Goal: Information Seeking & Learning: Learn about a topic

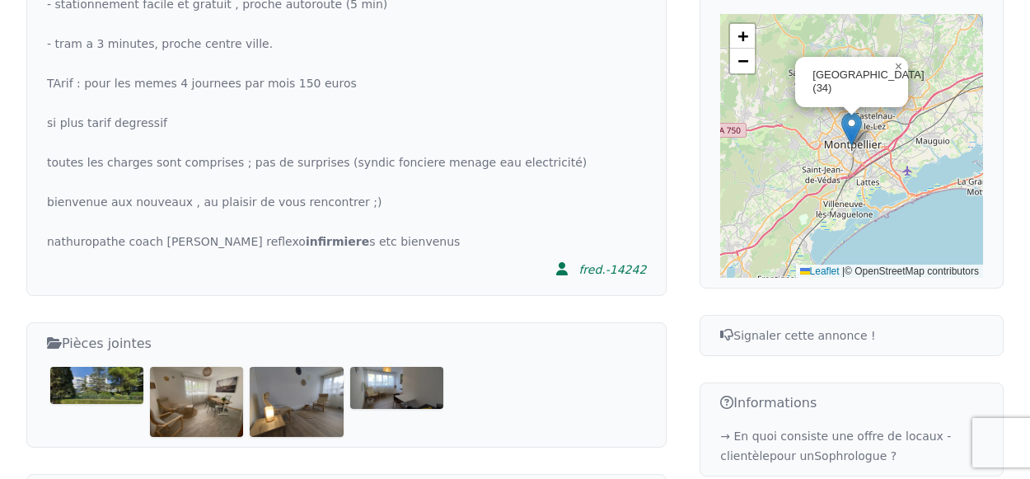
scroll to position [657, 0]
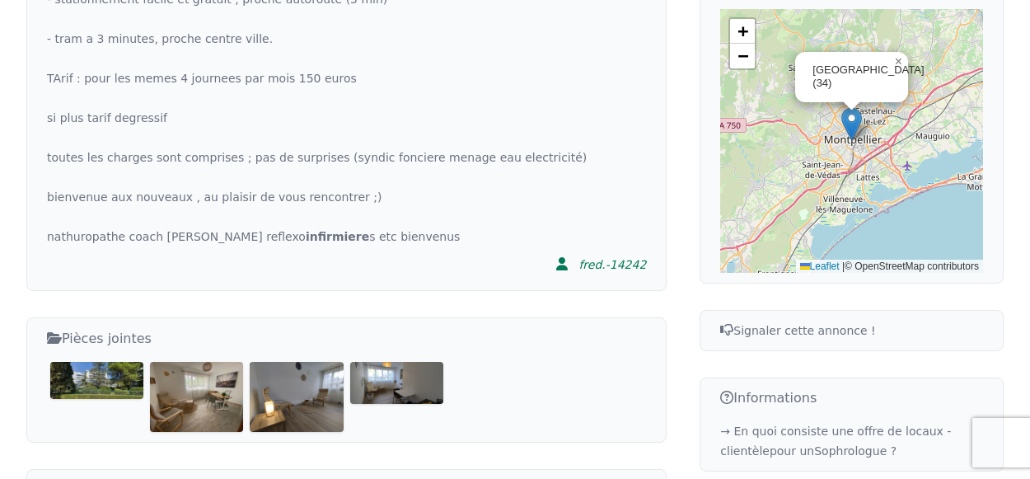
click at [110, 362] on img at bounding box center [96, 380] width 93 height 36
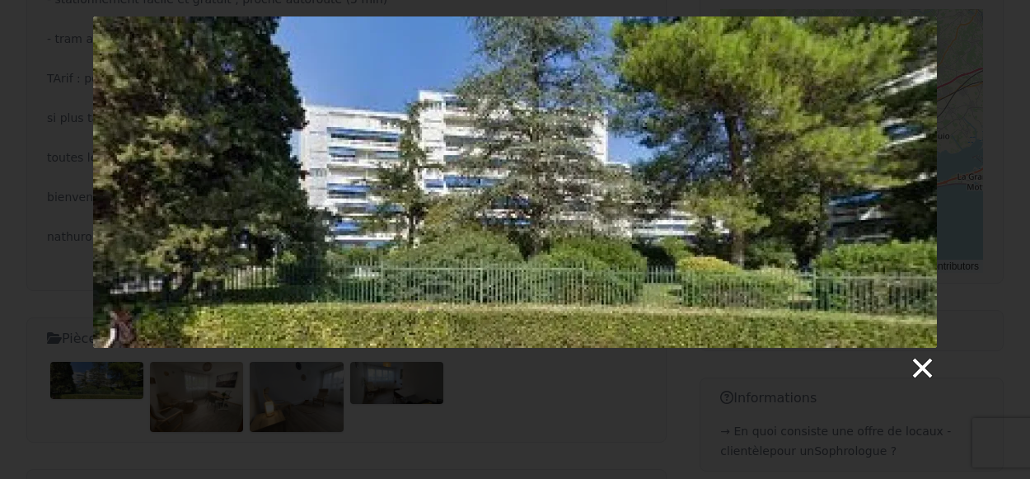
click at [920, 376] on link at bounding box center [921, 368] width 25 height 25
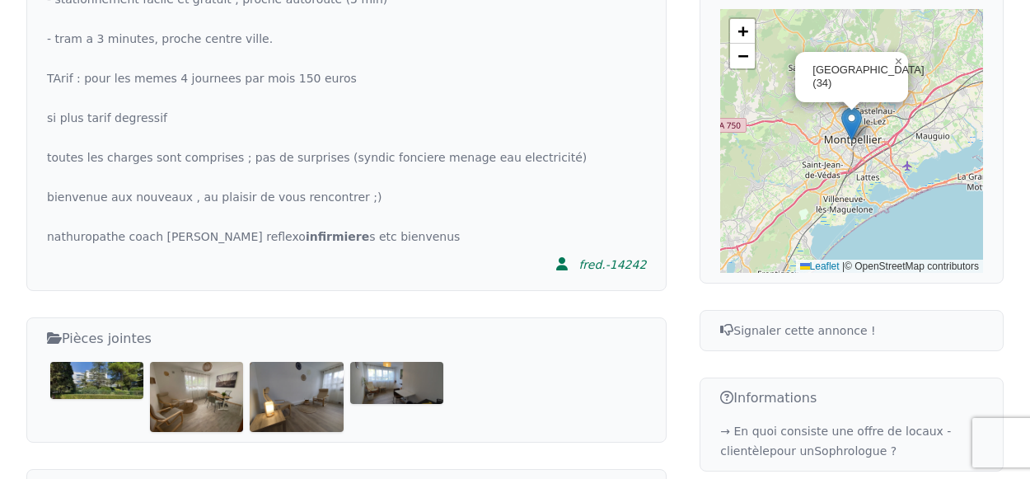
click at [228, 362] on img at bounding box center [196, 397] width 93 height 70
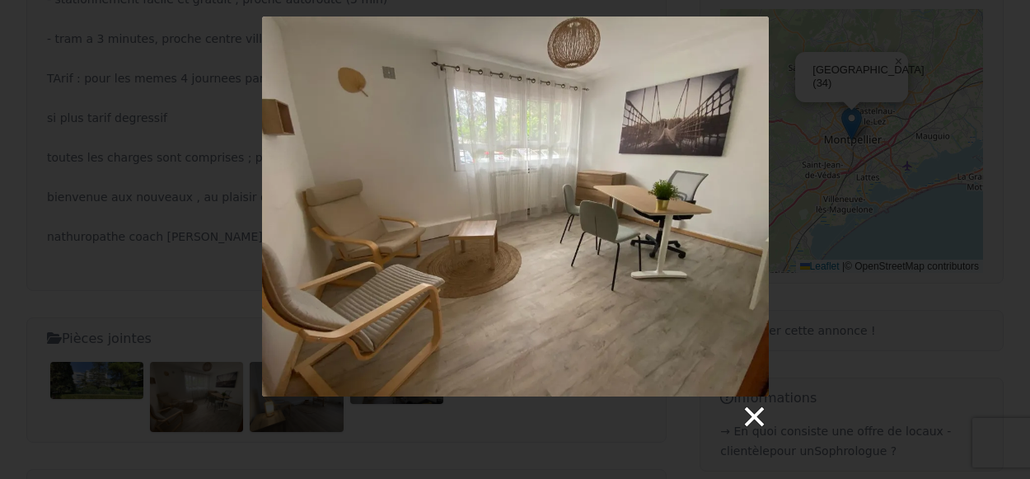
click at [754, 418] on link at bounding box center [753, 416] width 25 height 25
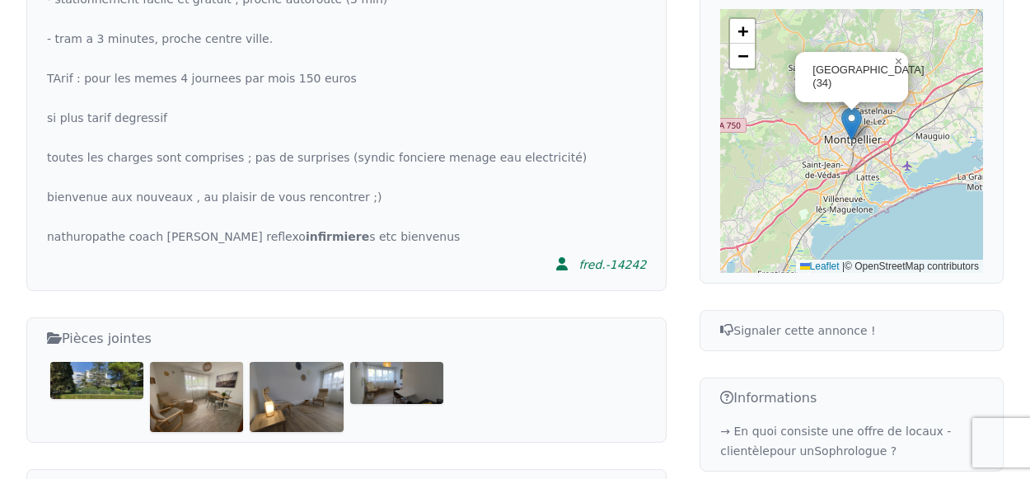
click at [325, 362] on img at bounding box center [296, 397] width 93 height 70
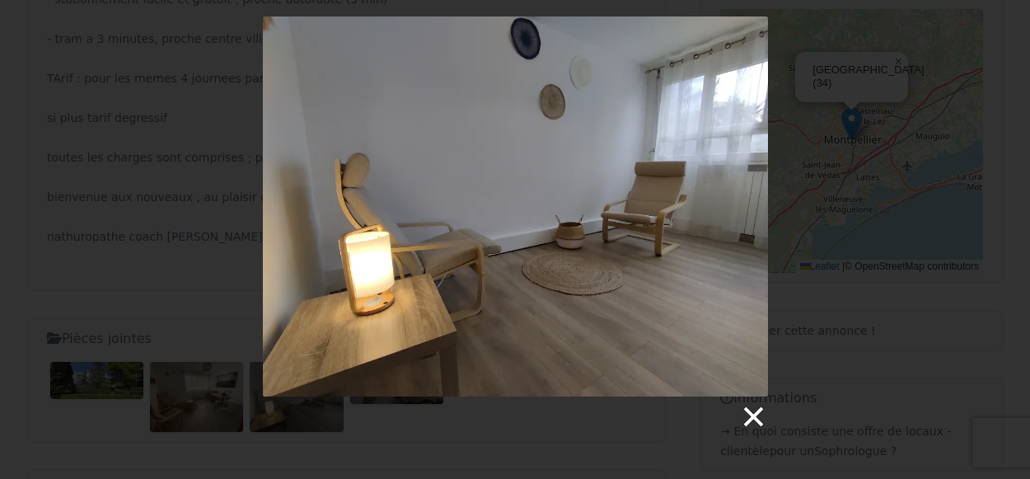
click at [762, 416] on link at bounding box center [752, 416] width 25 height 25
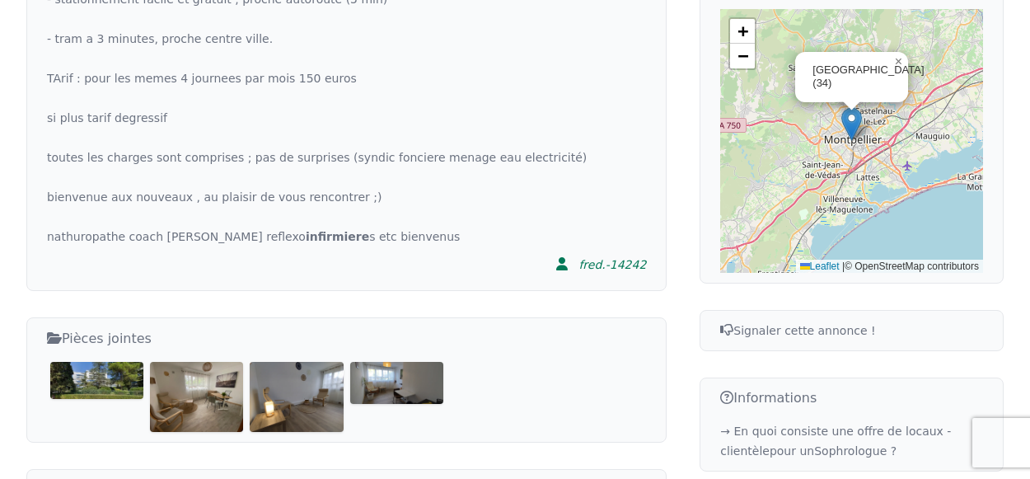
click at [397, 362] on img at bounding box center [396, 383] width 93 height 42
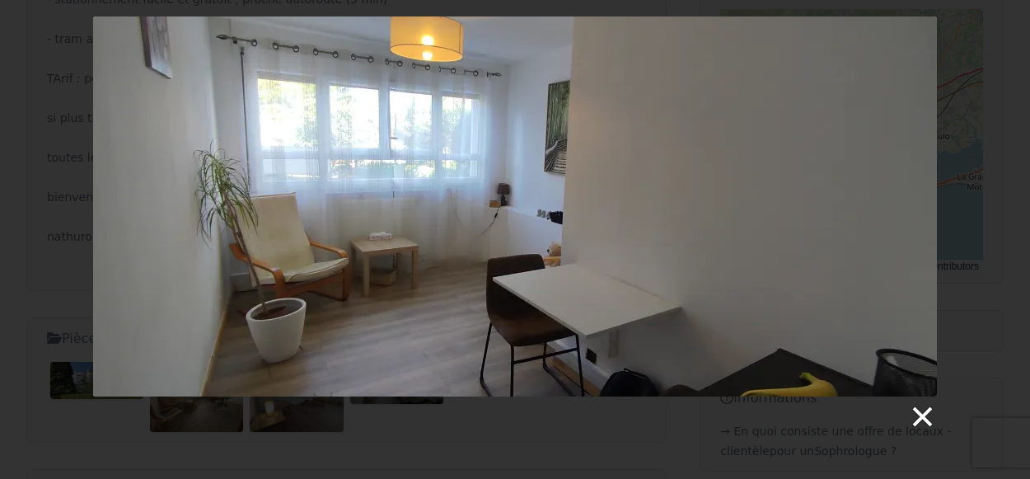
click at [924, 418] on link at bounding box center [921, 416] width 25 height 25
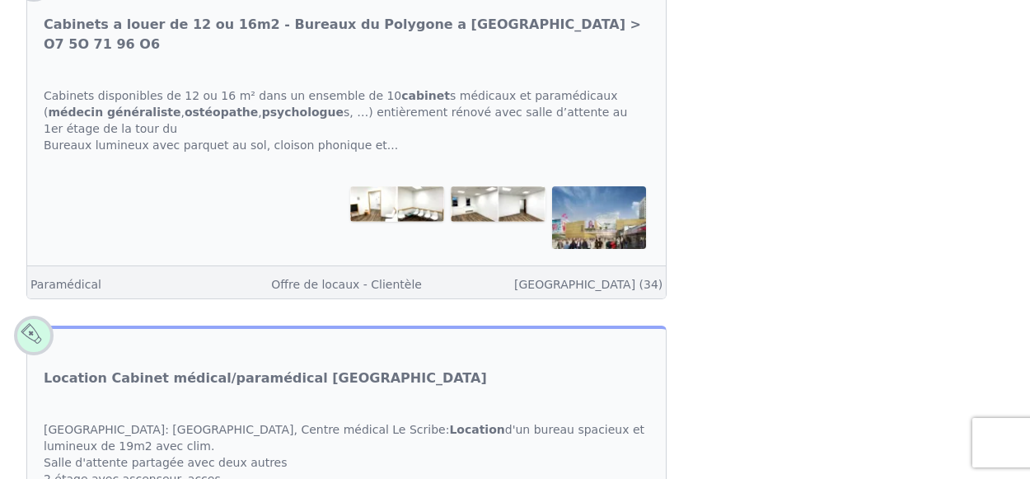
scroll to position [1613, 0]
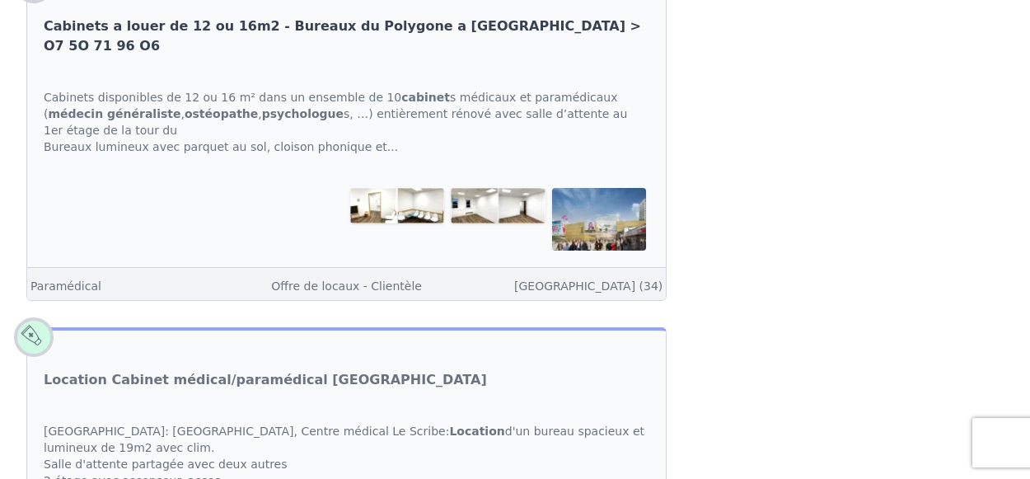
click at [547, 47] on link "Cabinets a louer de 12 ou 16m2 - Bureaux du Polygone a [GEOGRAPHIC_DATA] > O7 5…" at bounding box center [346, 36] width 605 height 40
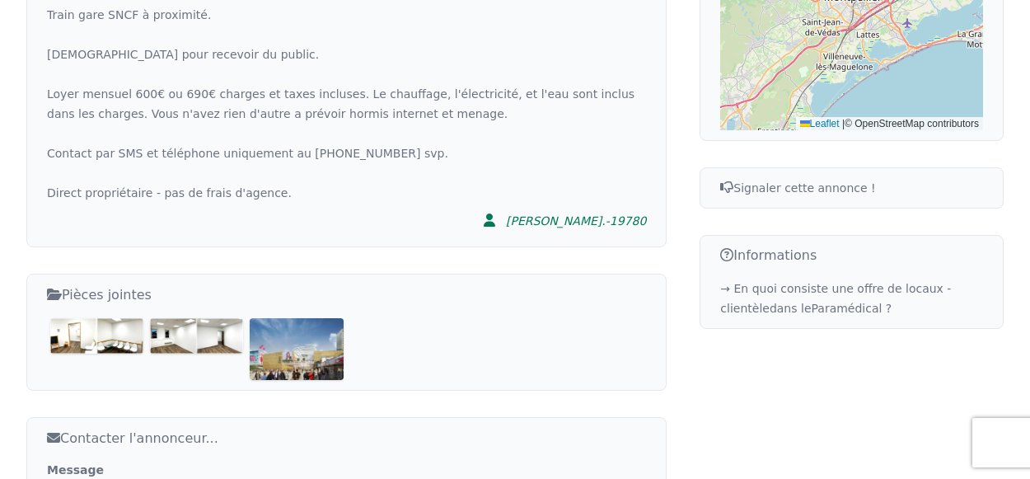
scroll to position [815, 0]
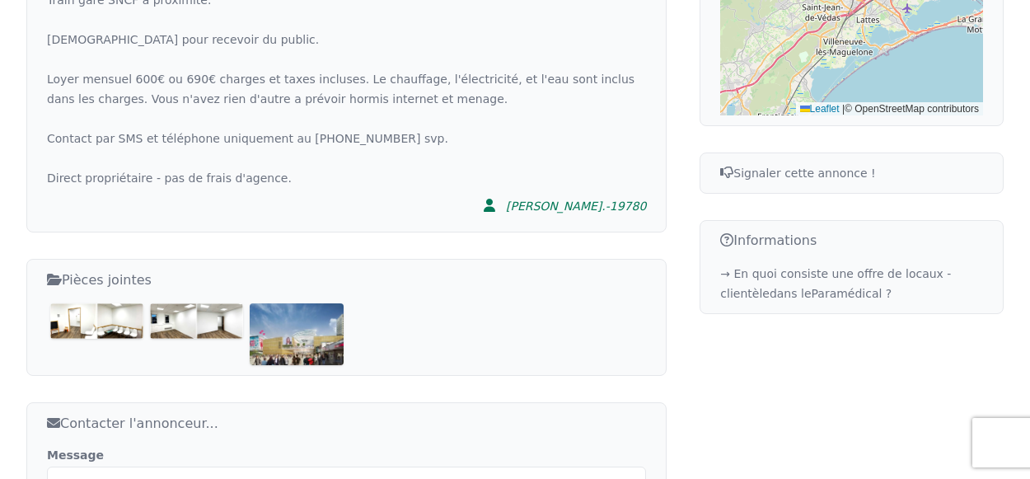
click at [77, 310] on img at bounding box center [96, 320] width 93 height 35
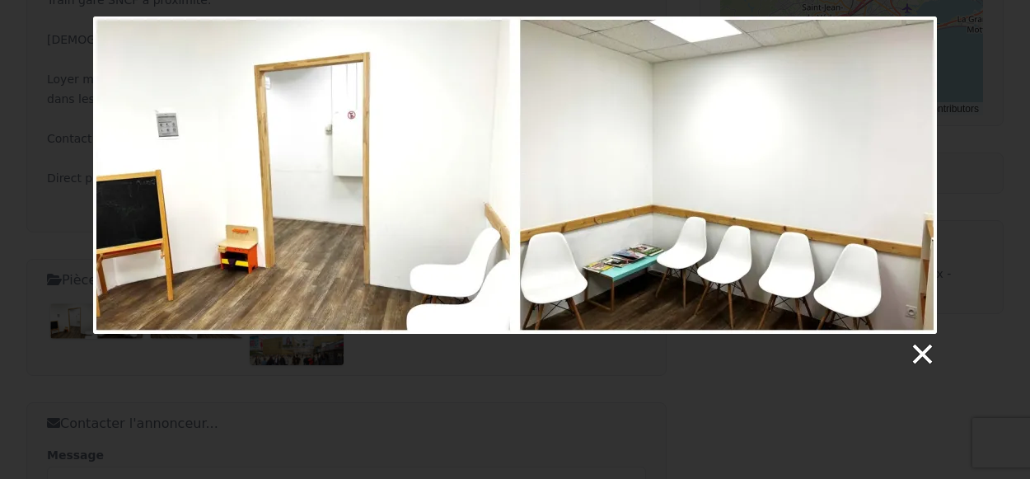
click at [923, 358] on link at bounding box center [921, 354] width 25 height 25
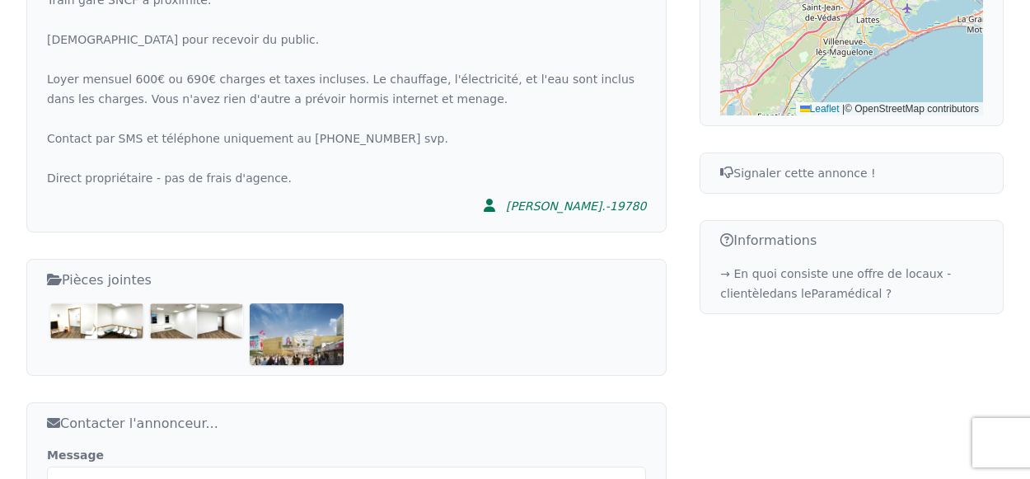
click at [128, 303] on img at bounding box center [96, 320] width 93 height 35
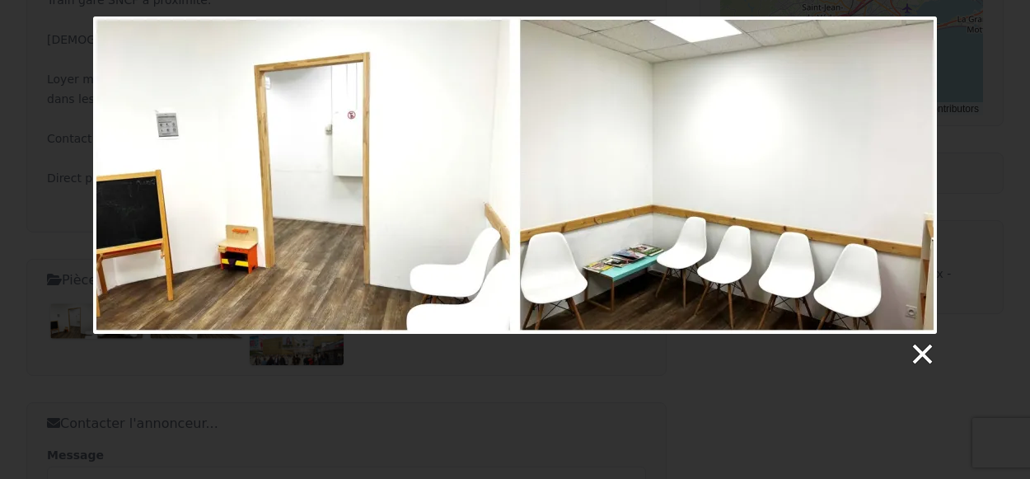
click at [923, 360] on link at bounding box center [921, 354] width 25 height 25
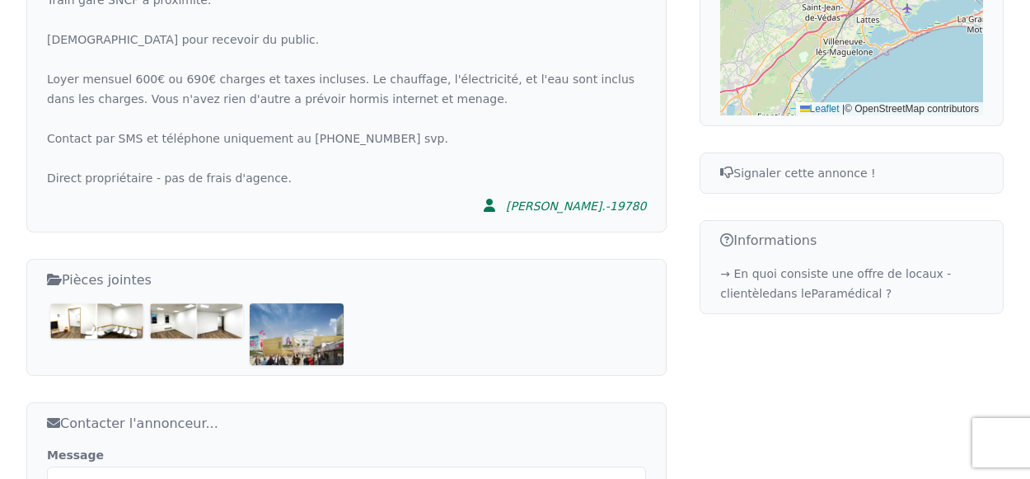
click at [70, 303] on img at bounding box center [96, 320] width 93 height 35
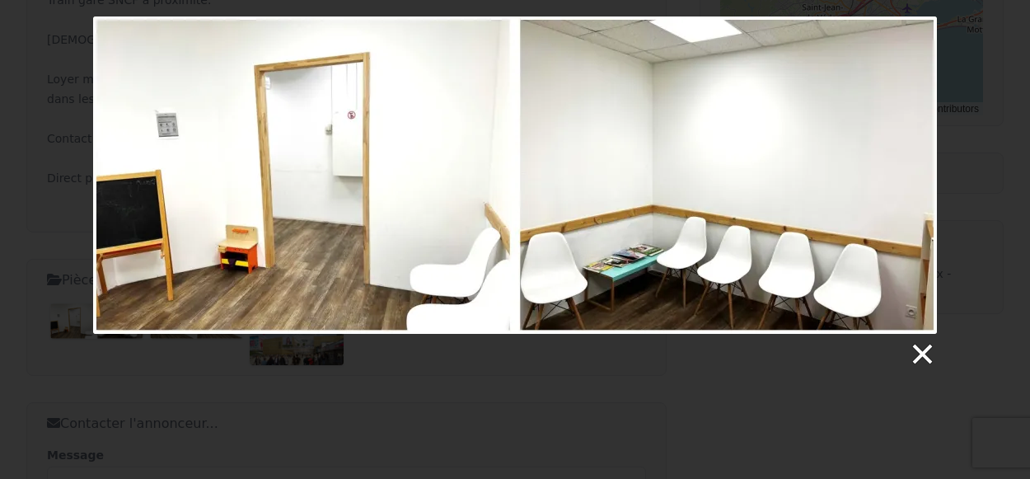
click at [919, 361] on link at bounding box center [921, 354] width 25 height 25
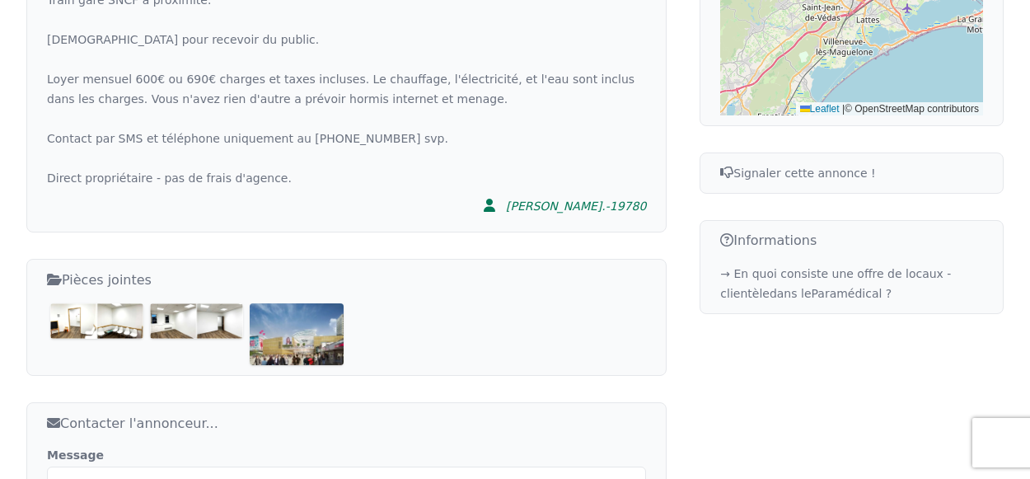
click at [175, 310] on img at bounding box center [196, 320] width 93 height 35
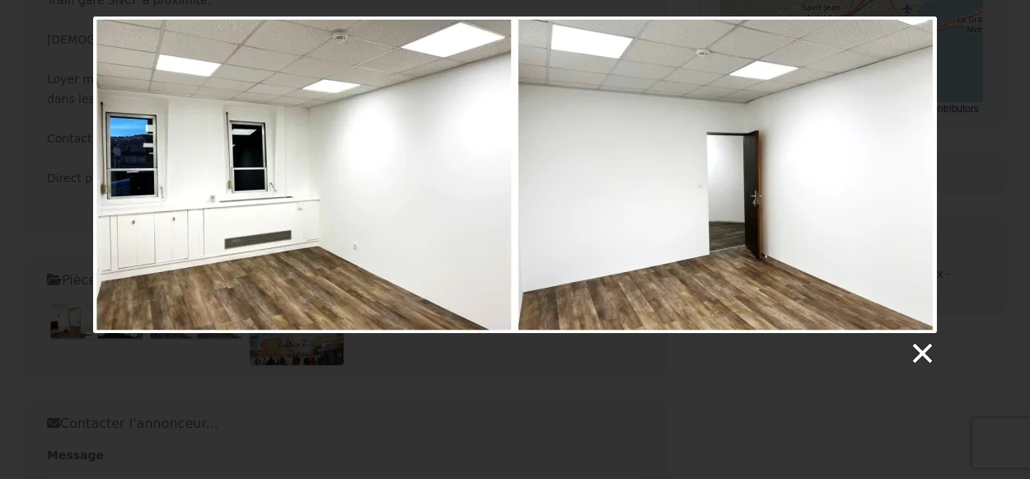
click at [923, 361] on link at bounding box center [921, 353] width 25 height 25
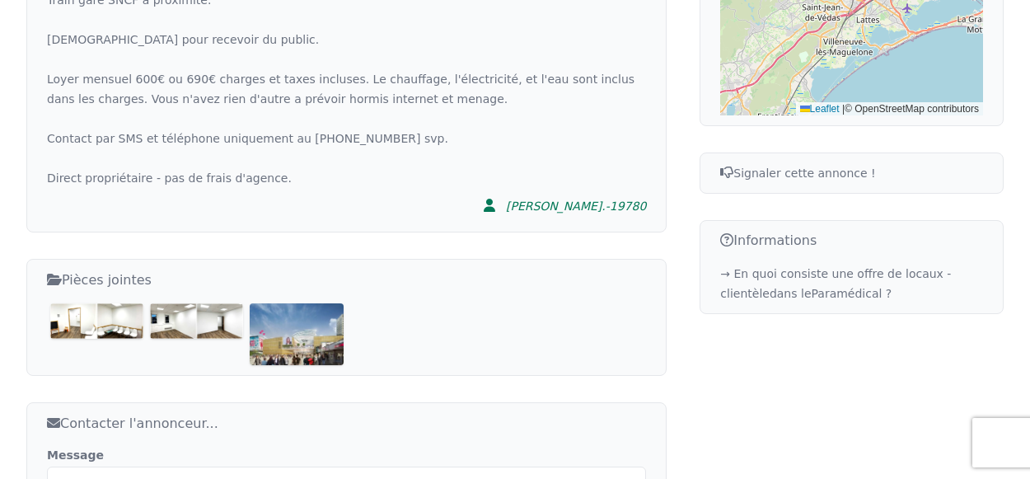
click at [298, 311] on img at bounding box center [296, 334] width 93 height 62
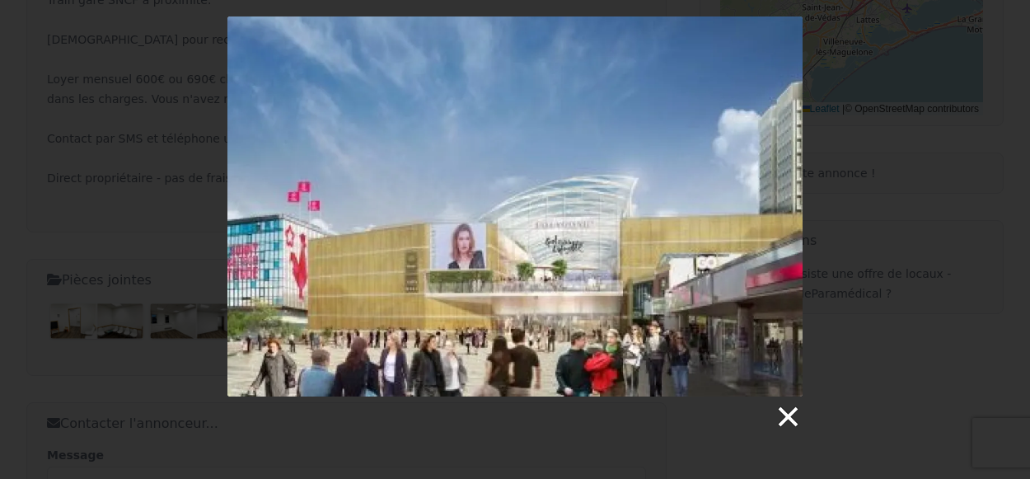
click at [793, 425] on link at bounding box center [786, 416] width 25 height 25
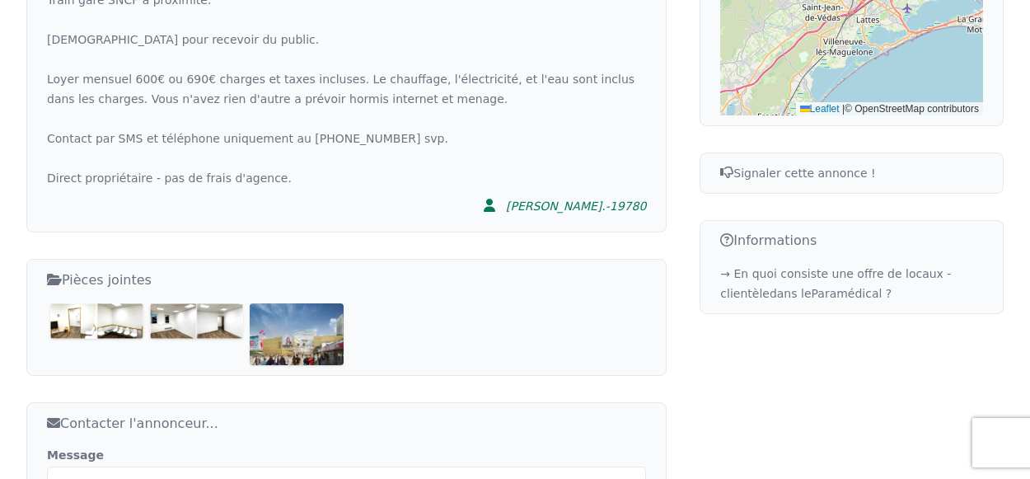
click at [204, 303] on img at bounding box center [196, 320] width 93 height 35
